Goal: Task Accomplishment & Management: Complete application form

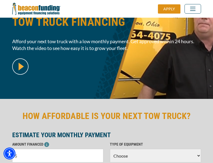
scroll to position [133, 0]
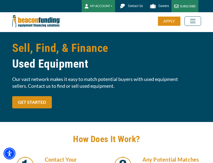
scroll to position [162, 0]
